Goal: Information Seeking & Learning: Find contact information

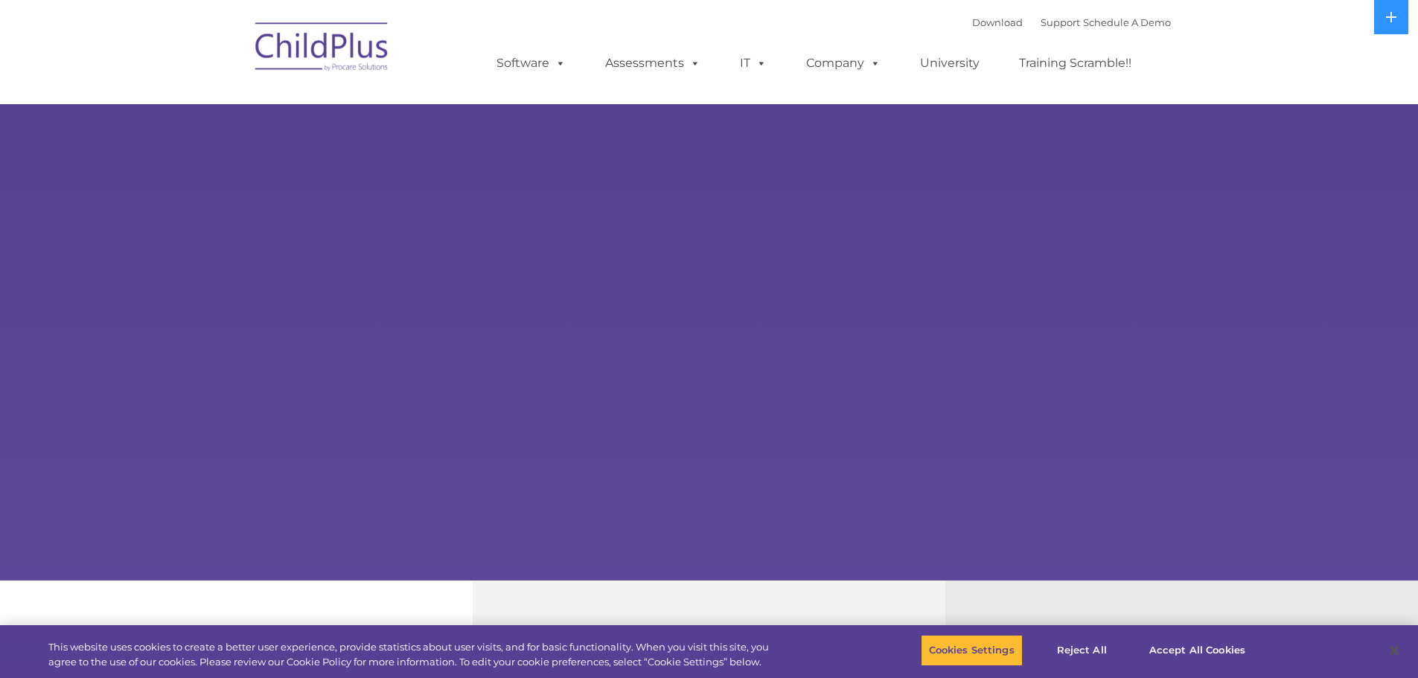
select select "MEDIUM"
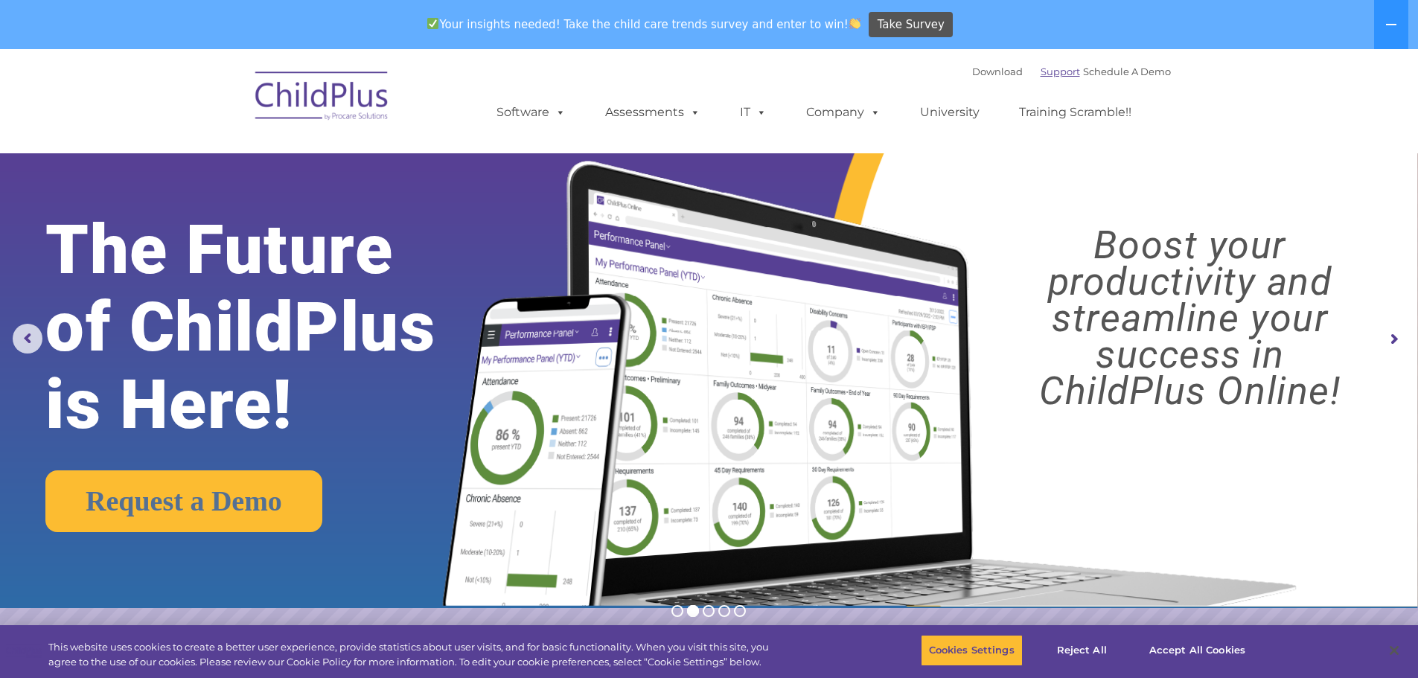
click at [1041, 76] on link "Support" at bounding box center [1060, 72] width 39 height 12
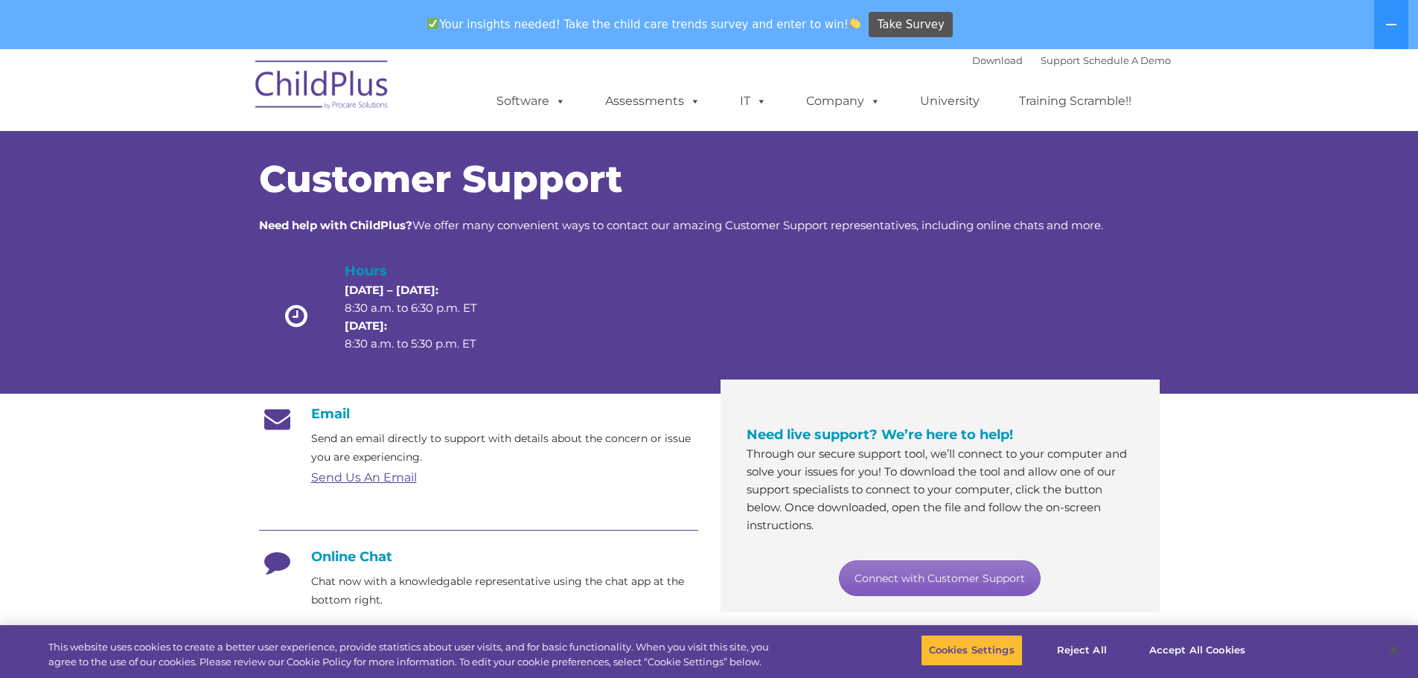
click at [930, 576] on link "Connect with Customer Support" at bounding box center [940, 579] width 202 height 36
